Goal: Use online tool/utility

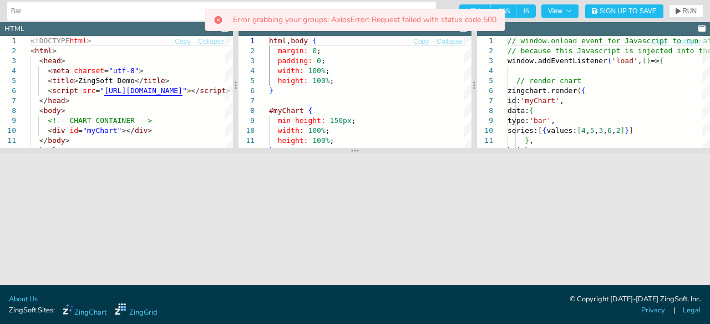
click at [215, 20] on icon at bounding box center [219, 20] width 8 height 8
click at [217, 22] on icon at bounding box center [219, 20] width 8 height 8
click at [676, 266] on button at bounding box center [679, 268] width 33 height 33
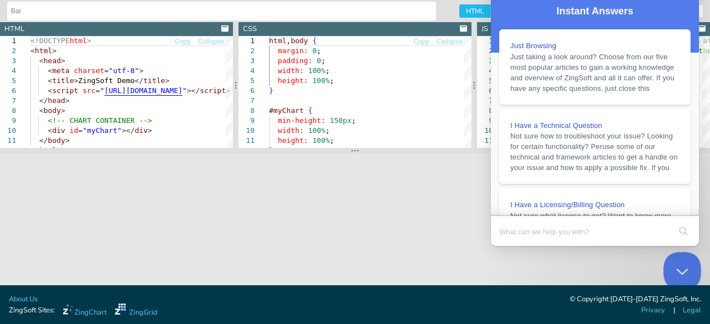
click at [668, 267] on button "Close Beacon popover" at bounding box center [679, 268] width 33 height 33
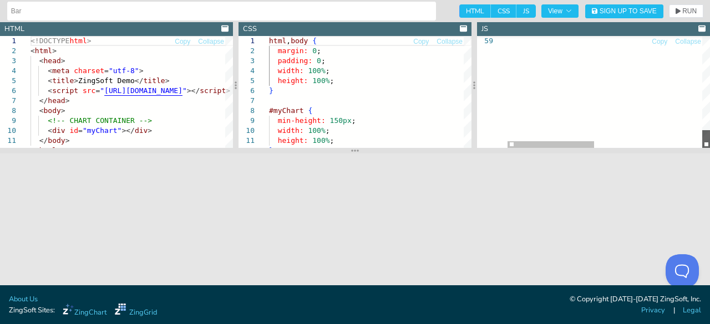
click at [702, 148] on div at bounding box center [706, 139] width 8 height 18
click at [703, 148] on div at bounding box center [706, 139] width 8 height 18
click at [380, 118] on div "html , body { margin: 0 ; padding: 0 ; width: 100% ; height: 100% ; } #myChart …" at bounding box center [370, 167] width 202 height 262
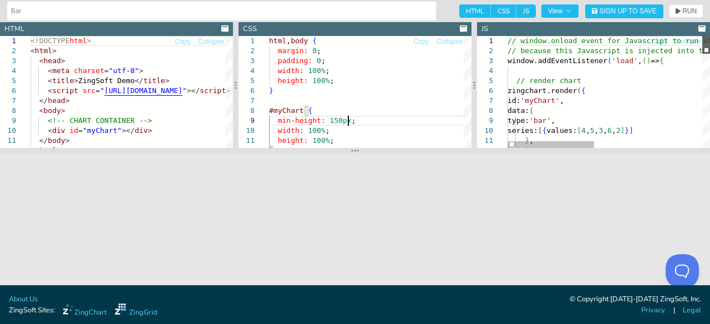
click at [708, 36] on div at bounding box center [706, 45] width 8 height 18
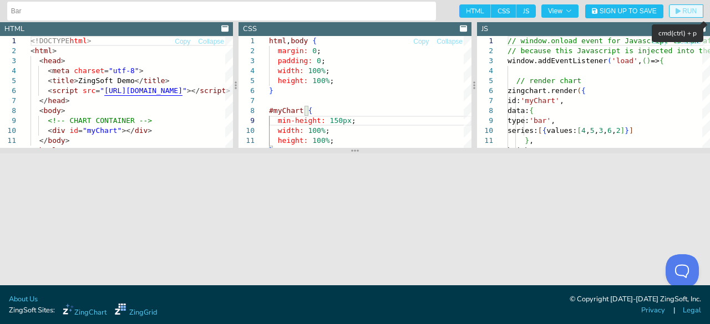
click at [683, 13] on span "RUN" at bounding box center [689, 11] width 14 height 7
